Goal: Task Accomplishment & Management: Manage account settings

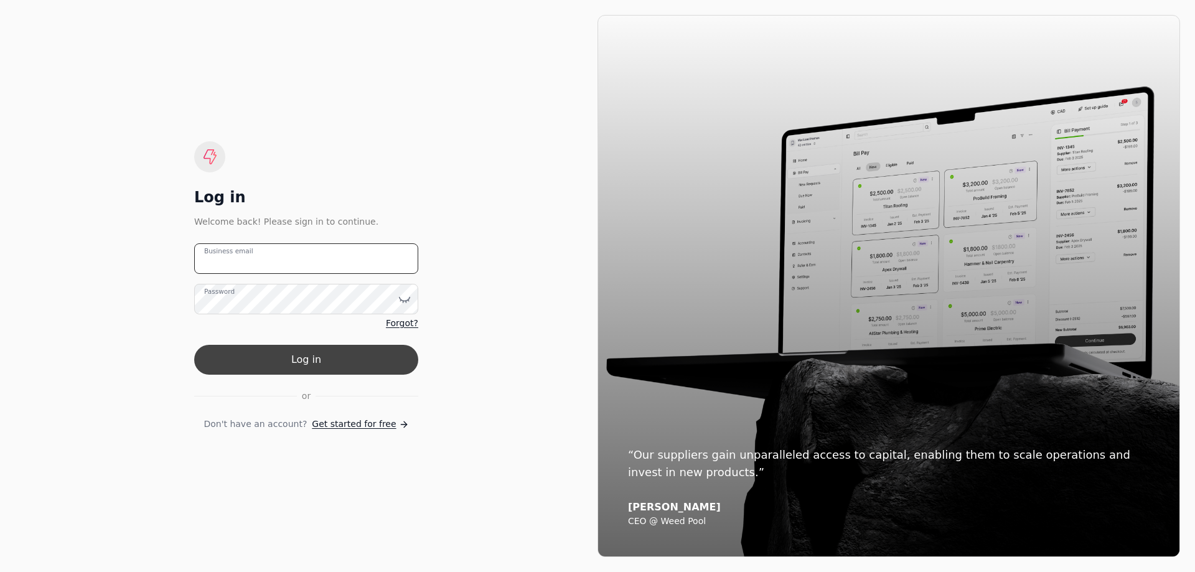
type email "[EMAIL_ADDRESS][DOMAIN_NAME]"
click at [367, 350] on button "Log in" at bounding box center [306, 360] width 224 height 30
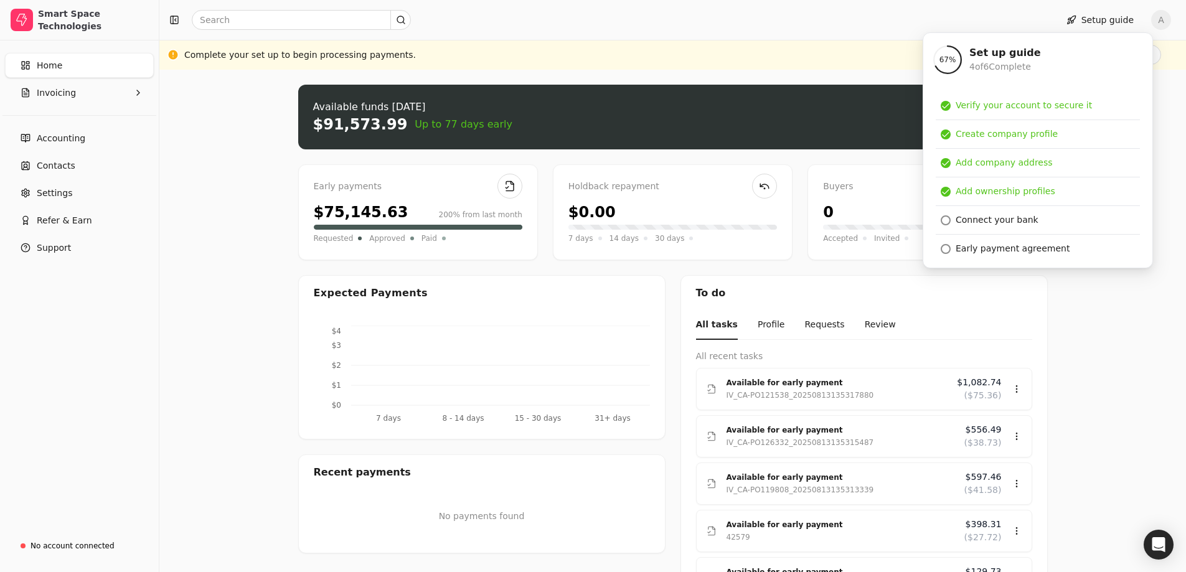
click at [726, 24] on div at bounding box center [605, 20] width 882 height 20
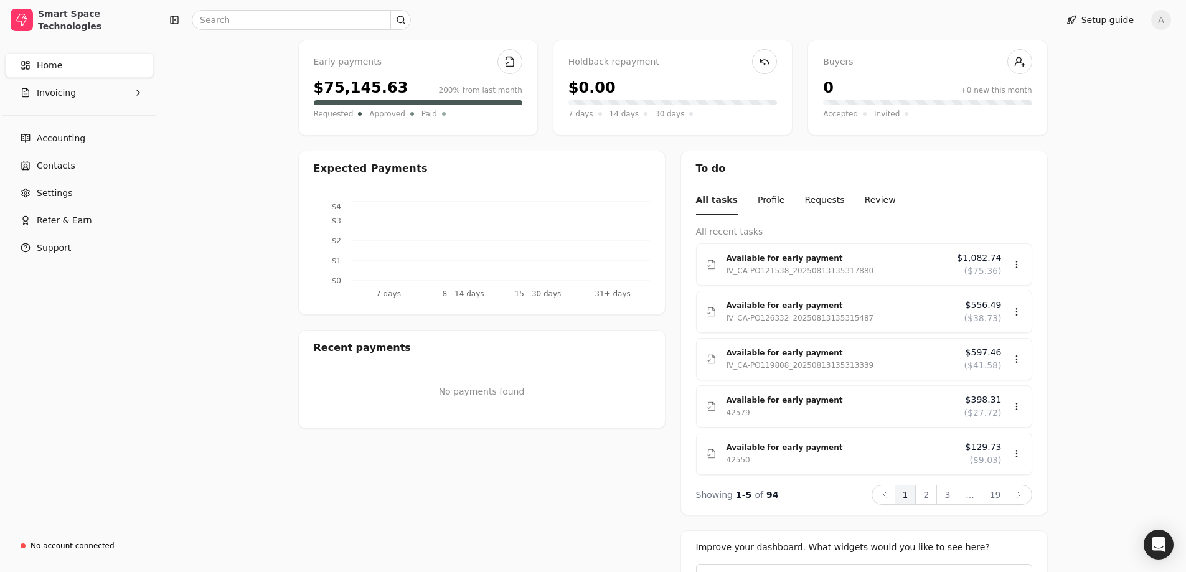
scroll to position [187, 0]
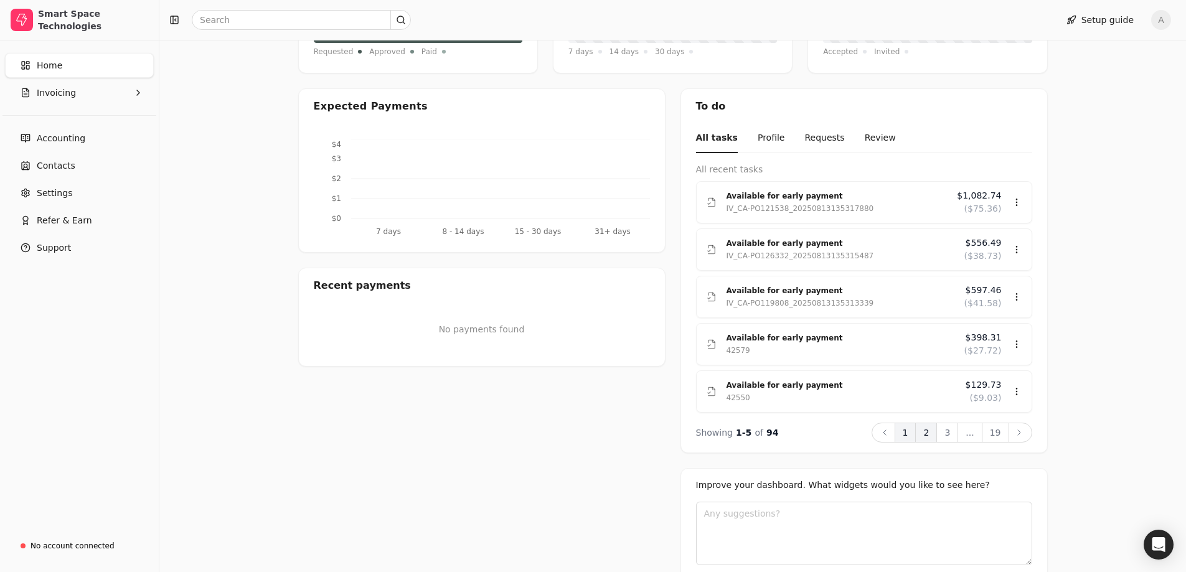
click at [929, 434] on button "2" at bounding box center [926, 433] width 22 height 20
click at [951, 433] on button "3" at bounding box center [947, 433] width 22 height 20
click at [1021, 434] on icon at bounding box center [1019, 433] width 10 height 10
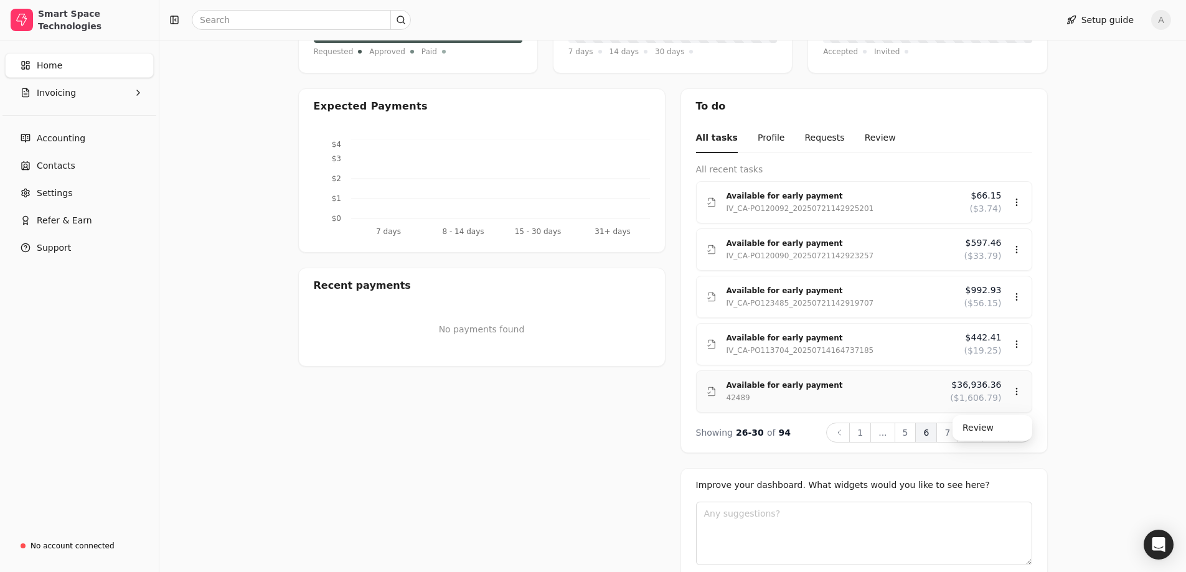
click at [867, 396] on div "42489" at bounding box center [833, 397] width 214 height 12
click at [978, 433] on div "Review" at bounding box center [992, 428] width 75 height 21
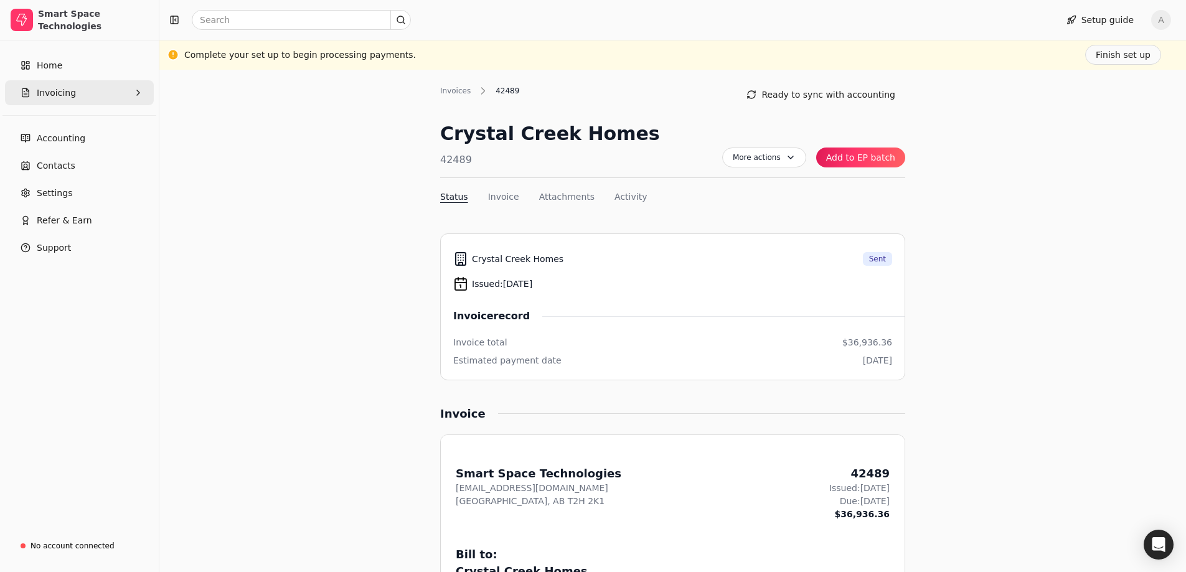
click at [54, 102] on button "Invoicing" at bounding box center [79, 92] width 149 height 25
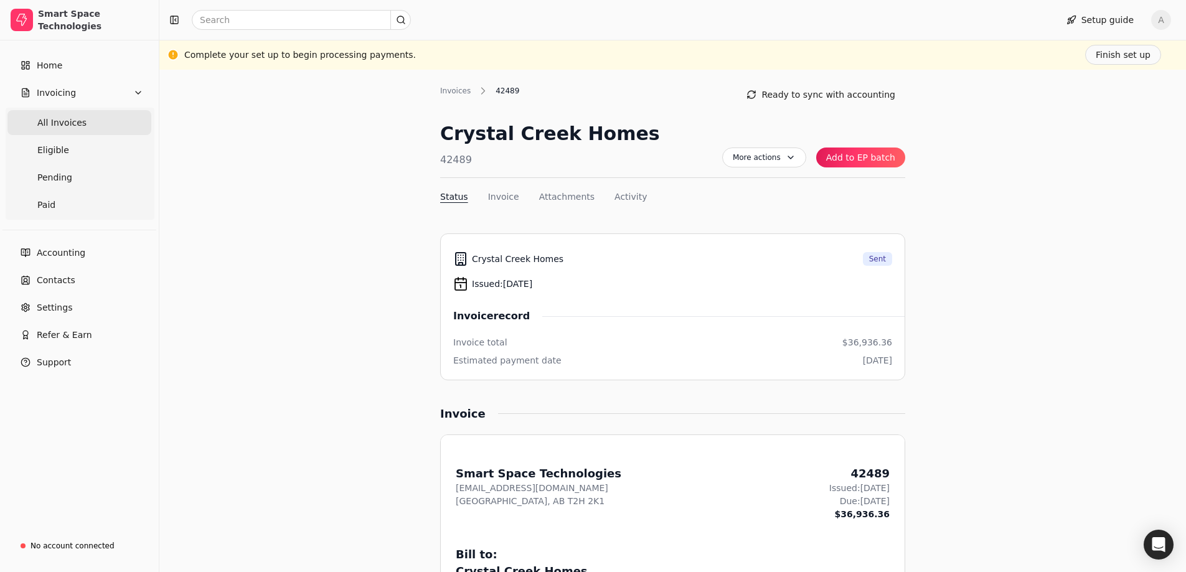
click at [23, 124] on Invoices "All Invoices" at bounding box center [79, 122] width 144 height 25
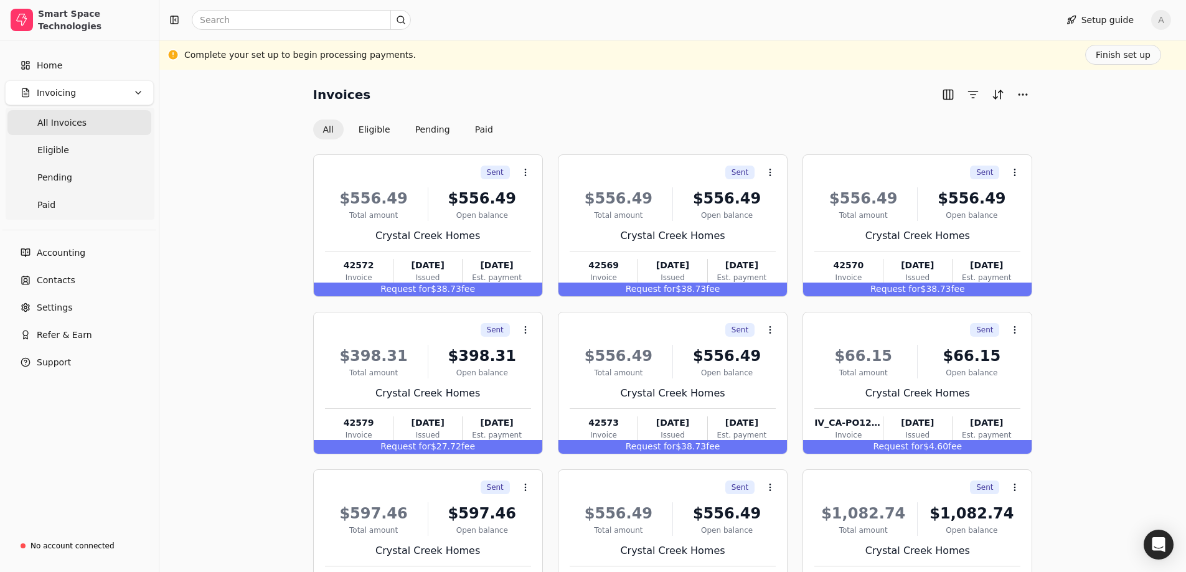
scroll to position [110, 0]
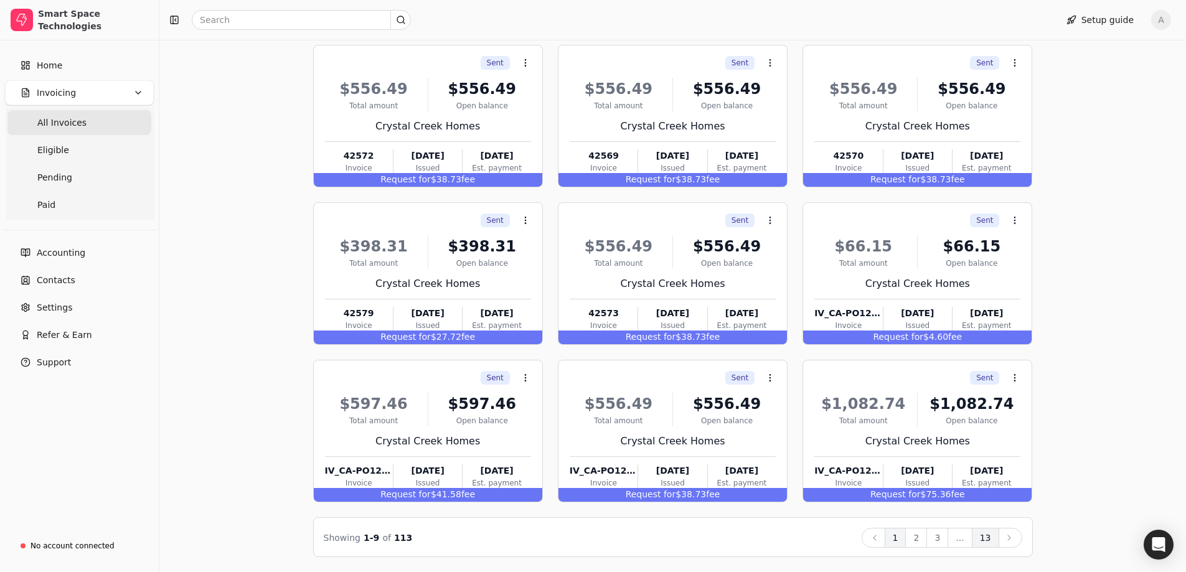
click at [987, 538] on button "13" at bounding box center [985, 538] width 27 height 20
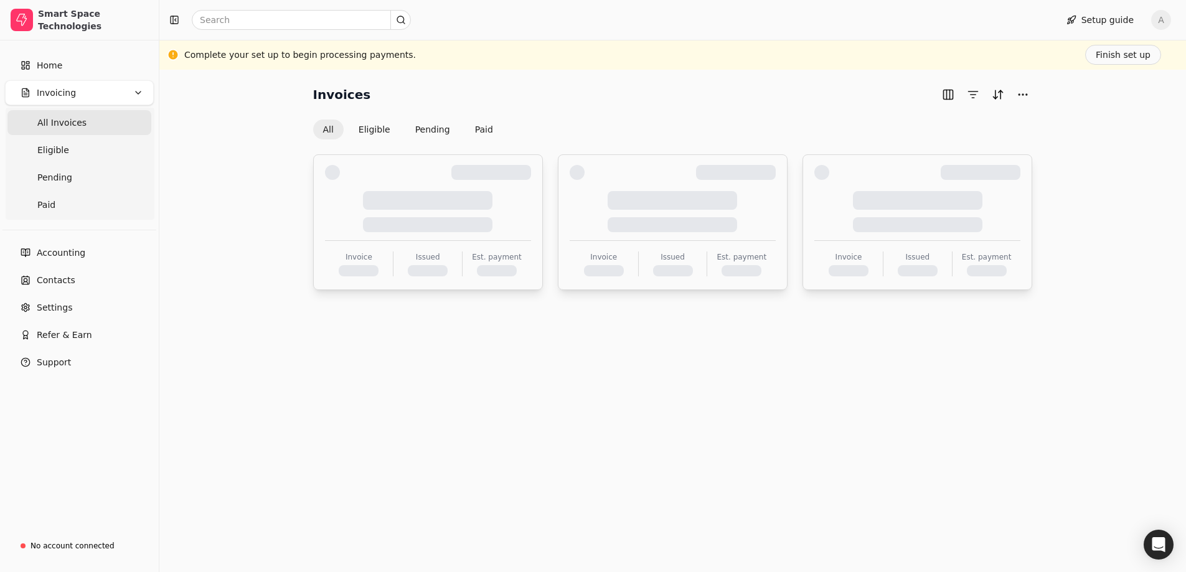
scroll to position [0, 0]
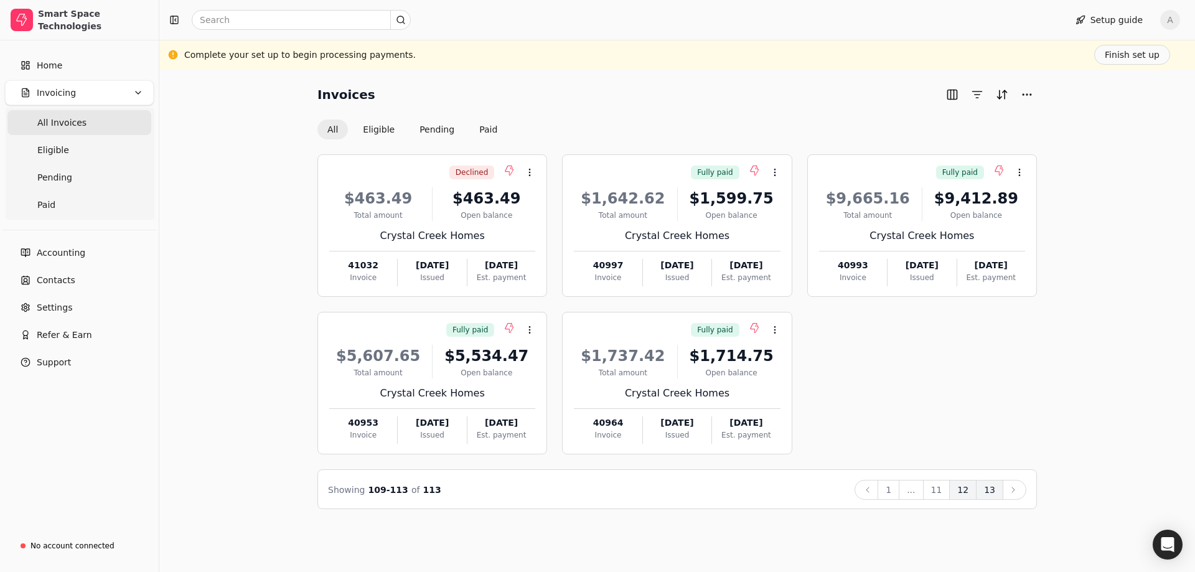
click at [968, 495] on button "12" at bounding box center [962, 490] width 27 height 20
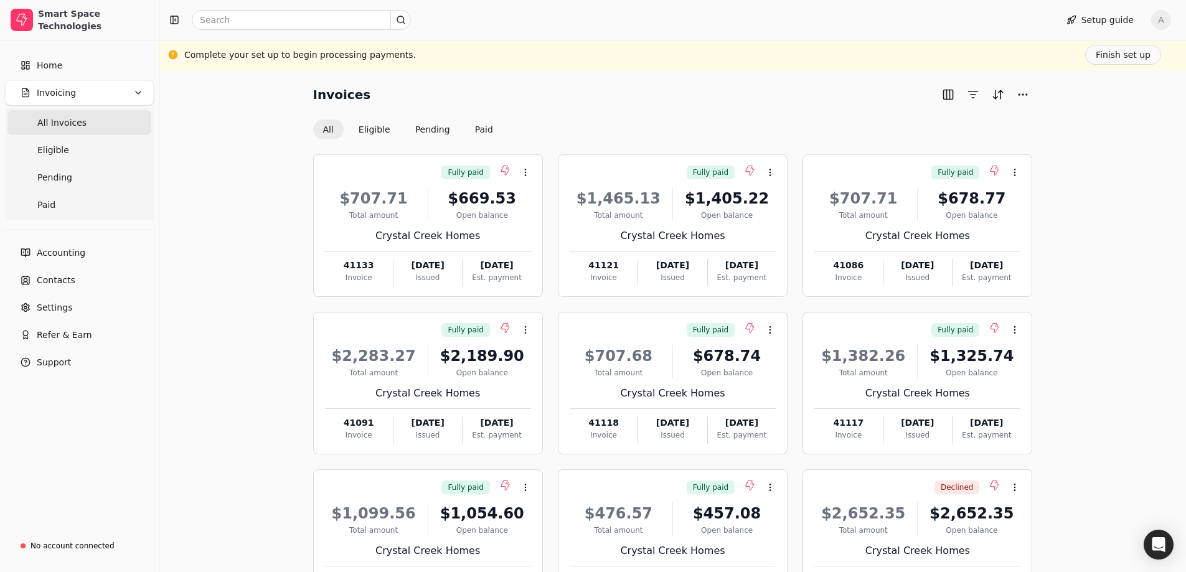
scroll to position [110, 0]
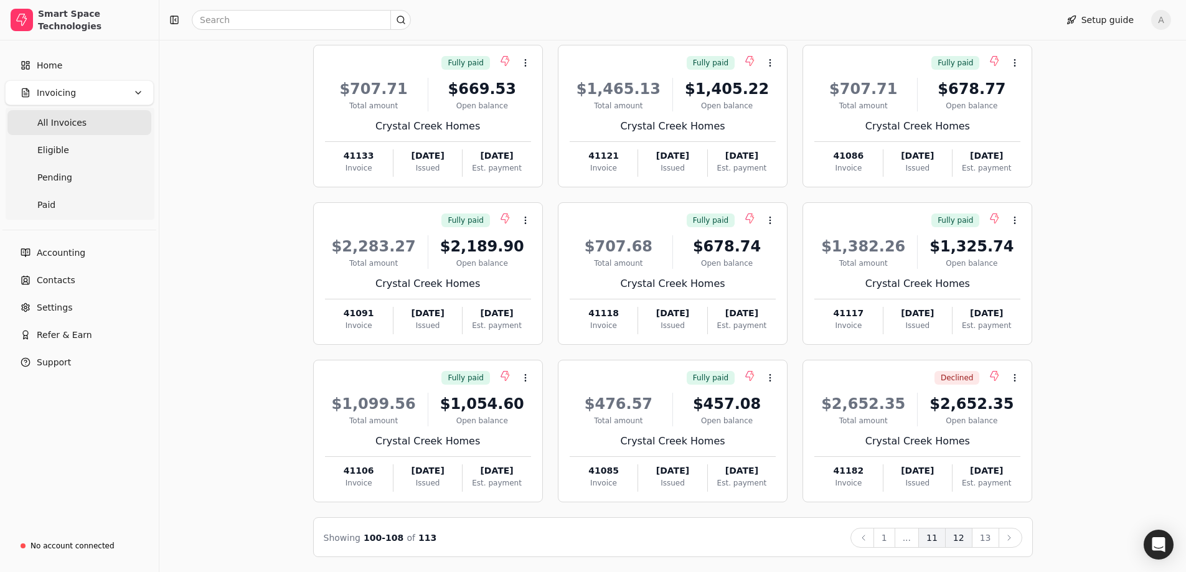
click at [931, 535] on button "11" at bounding box center [931, 538] width 27 height 20
click at [931, 535] on div "Invoices All Eligible Pending Paid Fully paid Context Menu Button $707.71 Total…" at bounding box center [672, 266] width 1026 height 612
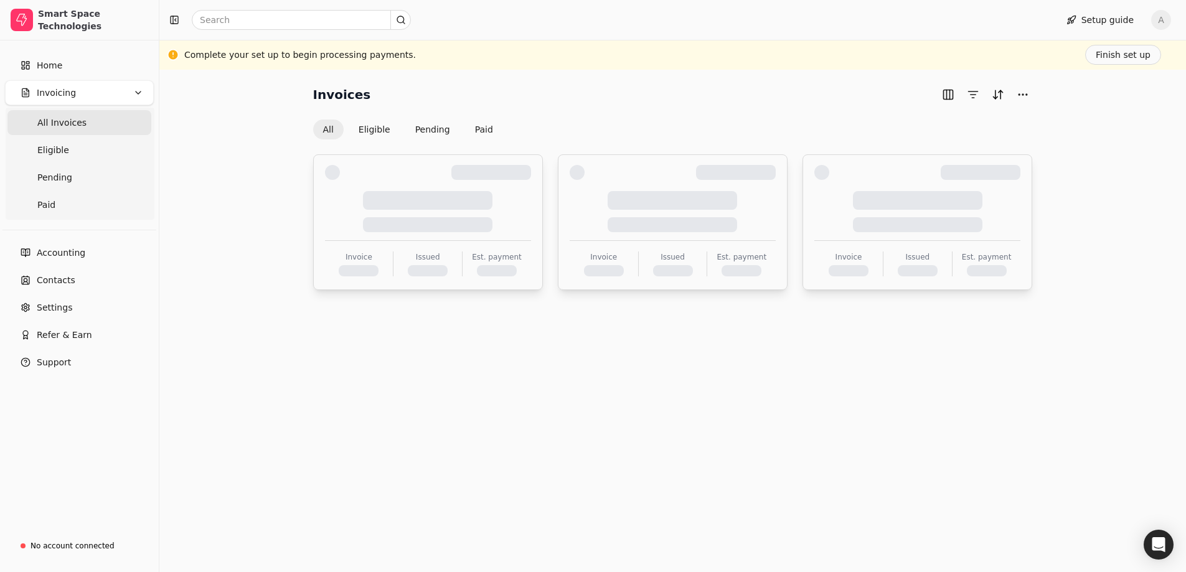
click at [931, 535] on div "Invoices All Eligible Pending Paid Invoice Issued Est. payment Invoice Issued E…" at bounding box center [672, 321] width 1026 height 502
click at [931, 535] on div "Invoices All Eligible Pending Paid Invoice Issued Est. payment Invoice Issued E…" at bounding box center [677, 321] width 1036 height 502
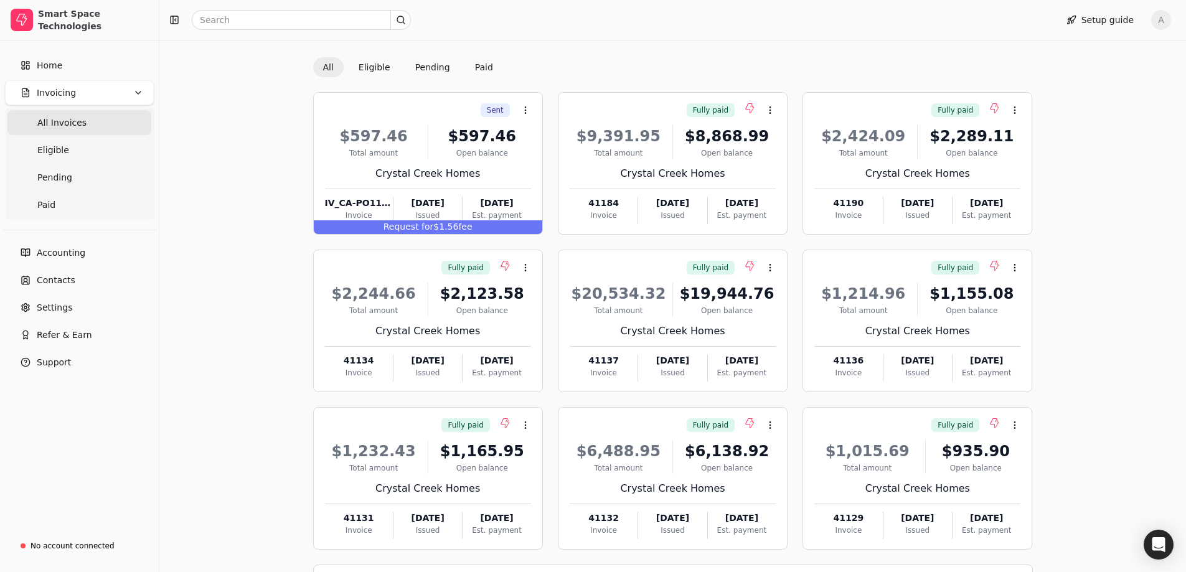
scroll to position [110, 0]
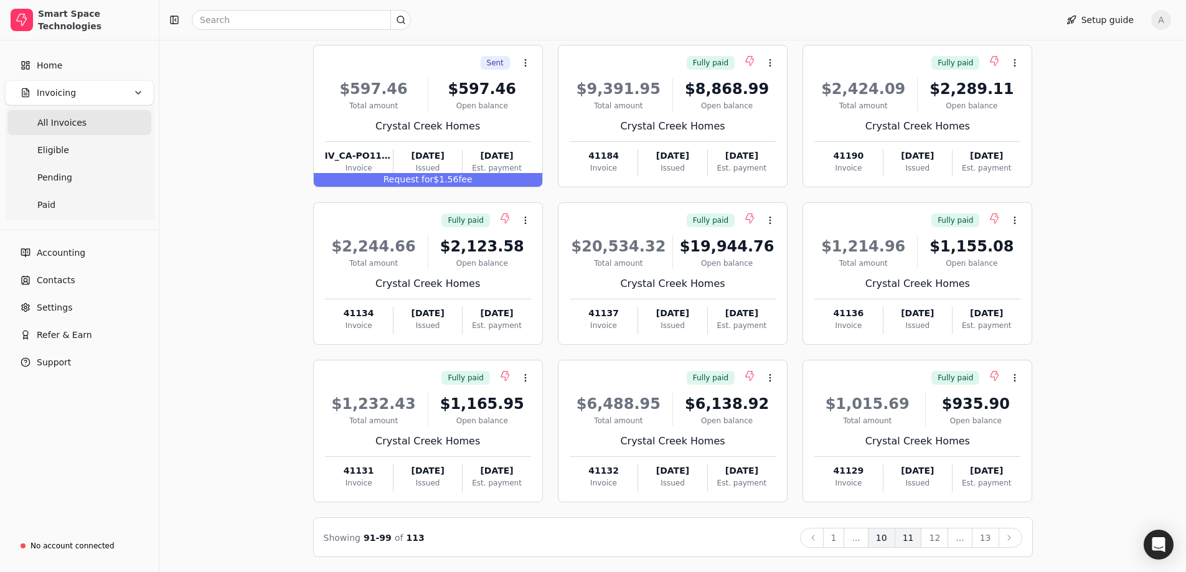
click at [893, 536] on button "10" at bounding box center [881, 538] width 27 height 20
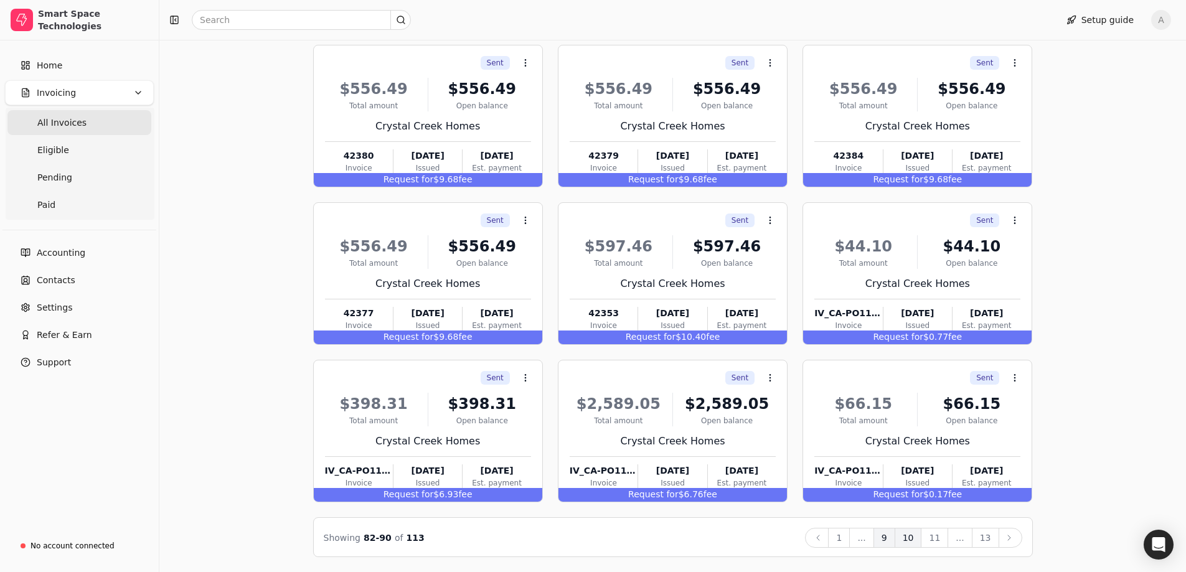
click at [887, 536] on button "9" at bounding box center [884, 538] width 22 height 20
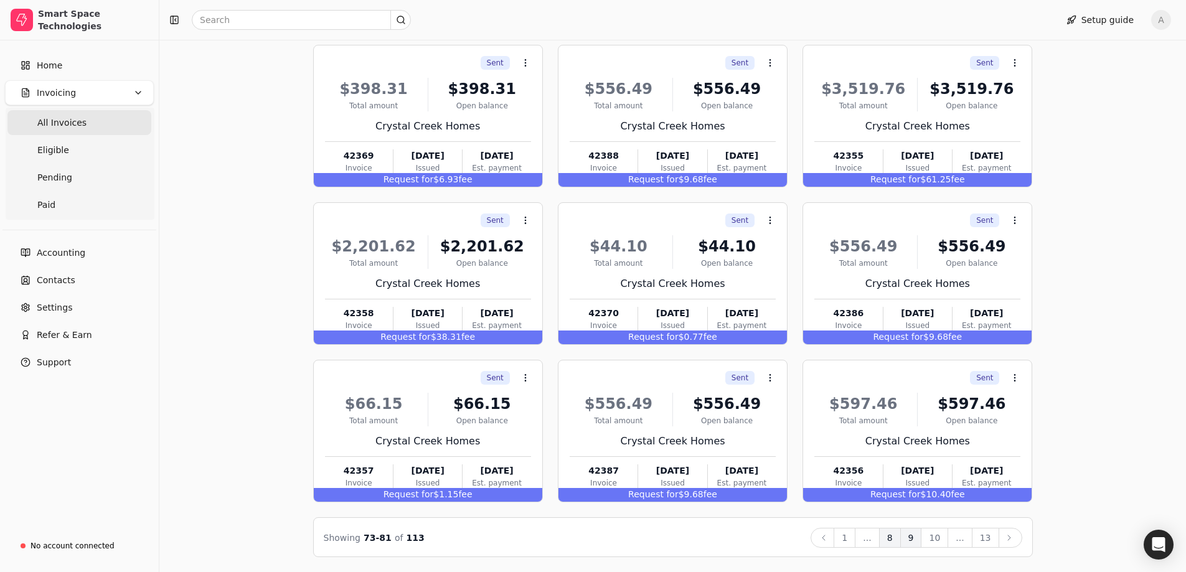
click at [896, 537] on button "8" at bounding box center [890, 538] width 22 height 20
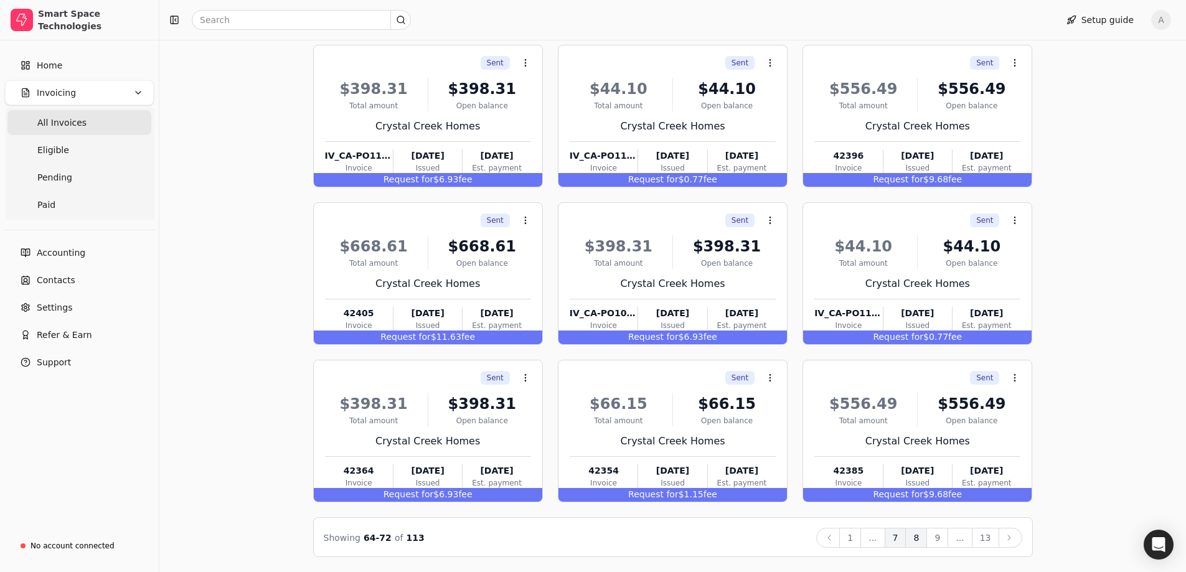
click at [899, 536] on button "7" at bounding box center [895, 538] width 22 height 20
click at [899, 540] on button "6" at bounding box center [895, 538] width 22 height 20
click at [897, 538] on button "5" at bounding box center [895, 538] width 22 height 20
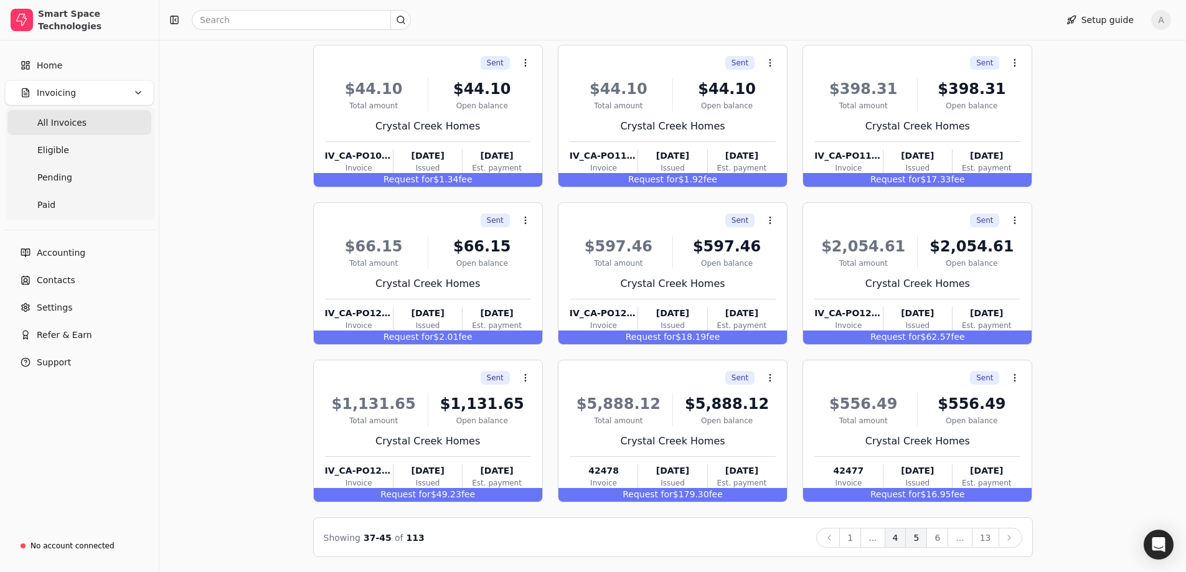
click at [899, 538] on button "4" at bounding box center [895, 538] width 22 height 20
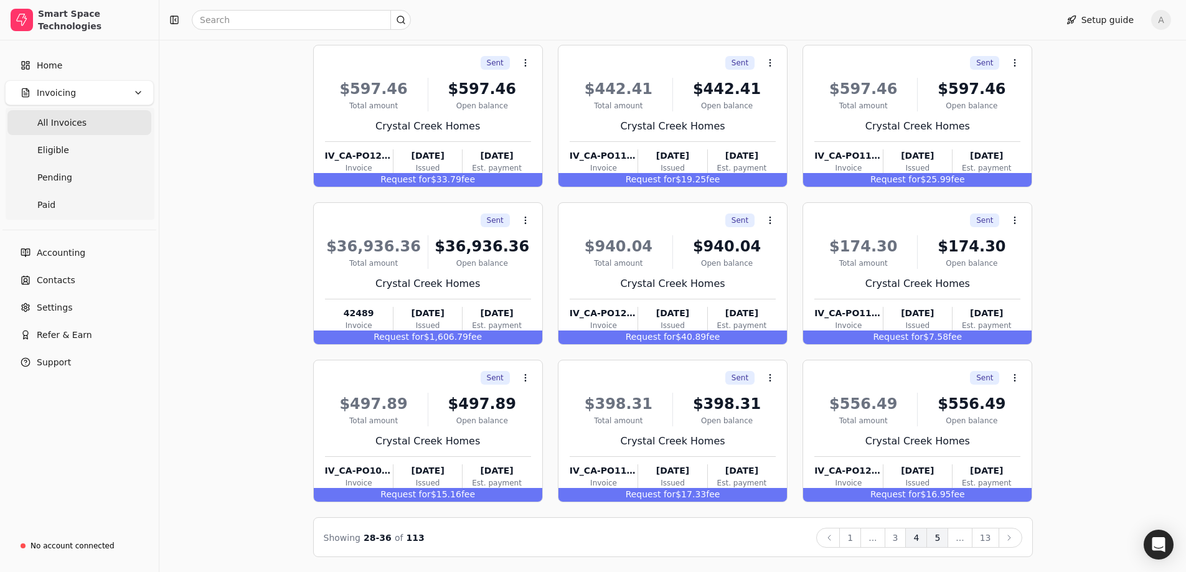
click at [932, 540] on button "5" at bounding box center [937, 538] width 22 height 20
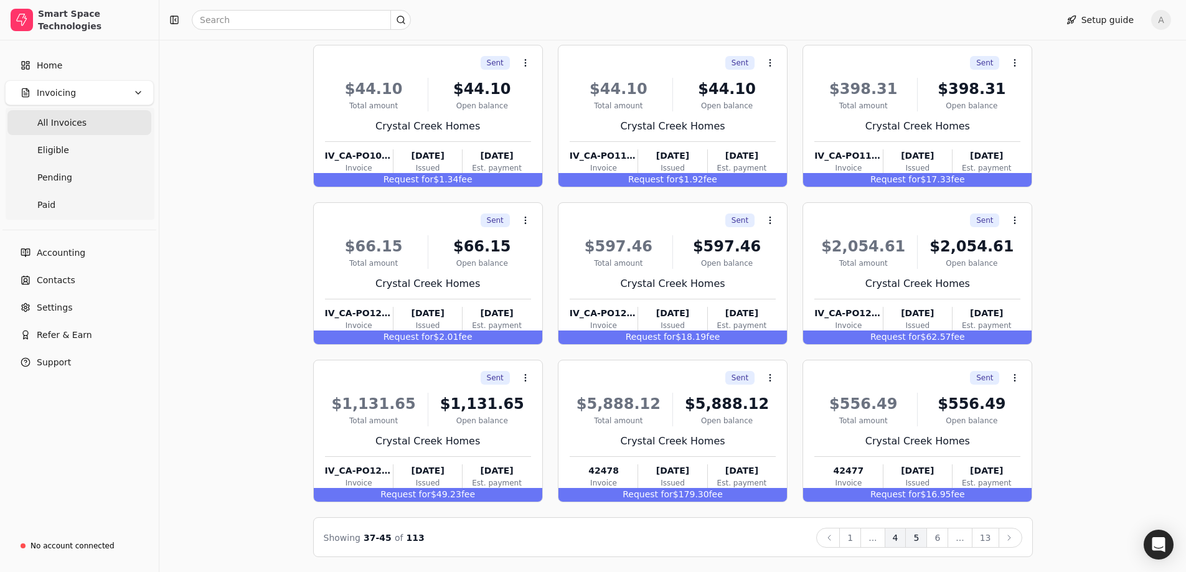
click at [900, 534] on button "4" at bounding box center [895, 538] width 22 height 20
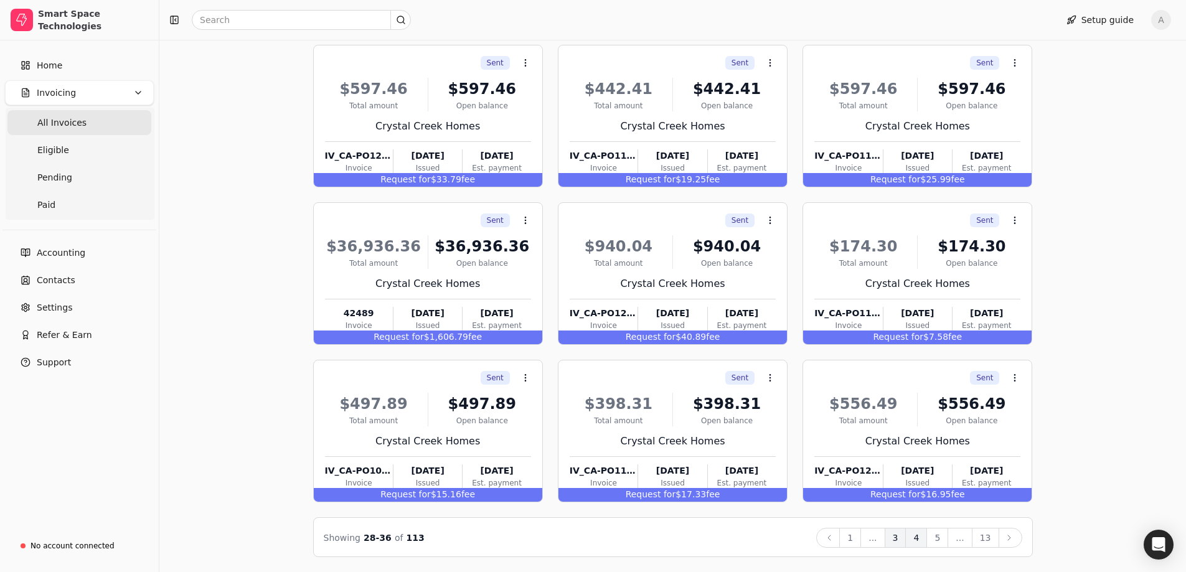
click at [906, 539] on button "3" at bounding box center [895, 538] width 22 height 20
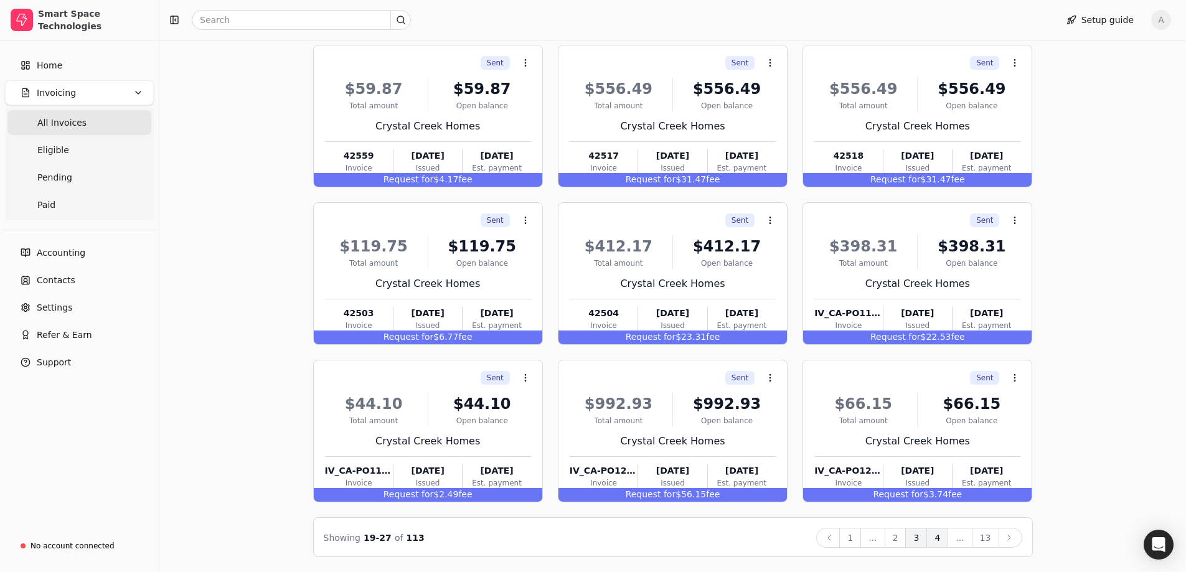
click at [937, 545] on button "4" at bounding box center [937, 538] width 22 height 20
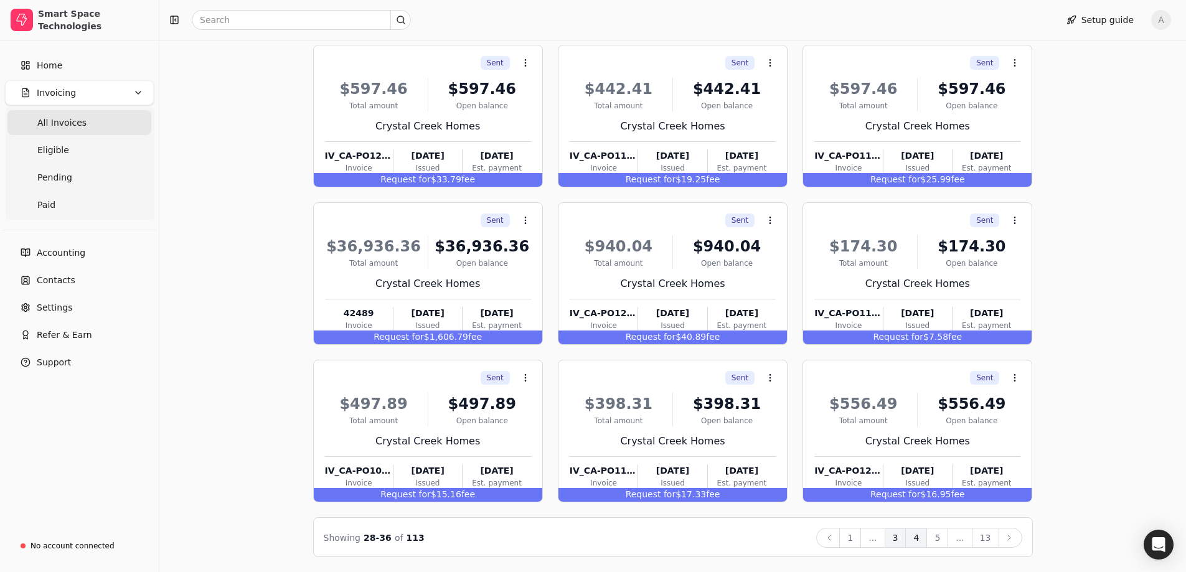
click at [902, 541] on button "3" at bounding box center [895, 538] width 22 height 20
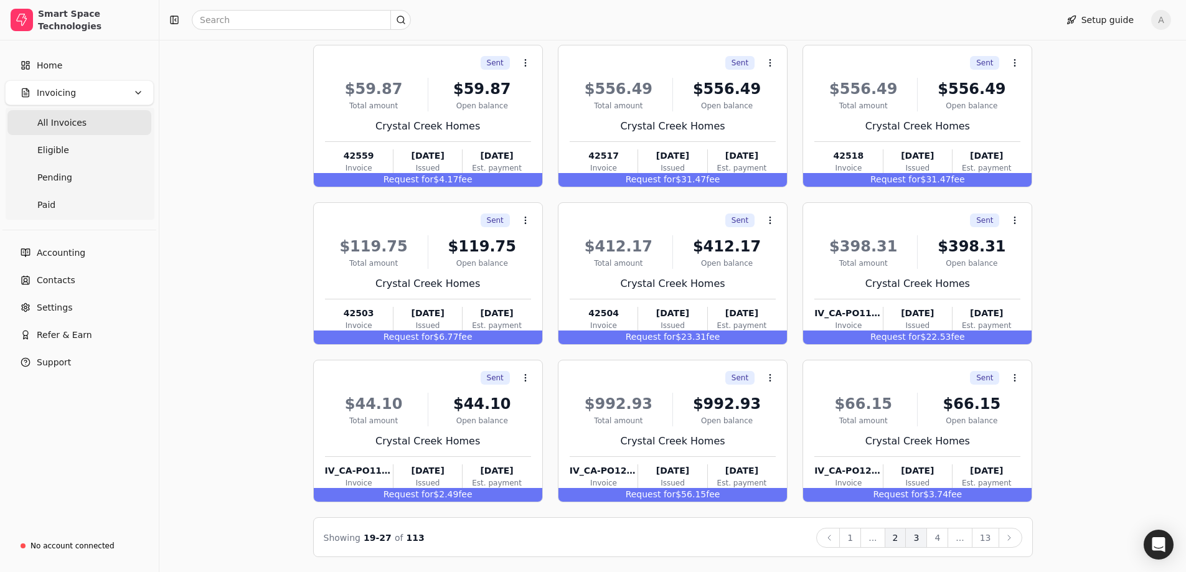
click at [902, 538] on button "2" at bounding box center [895, 538] width 22 height 20
